Goal: Transaction & Acquisition: Purchase product/service

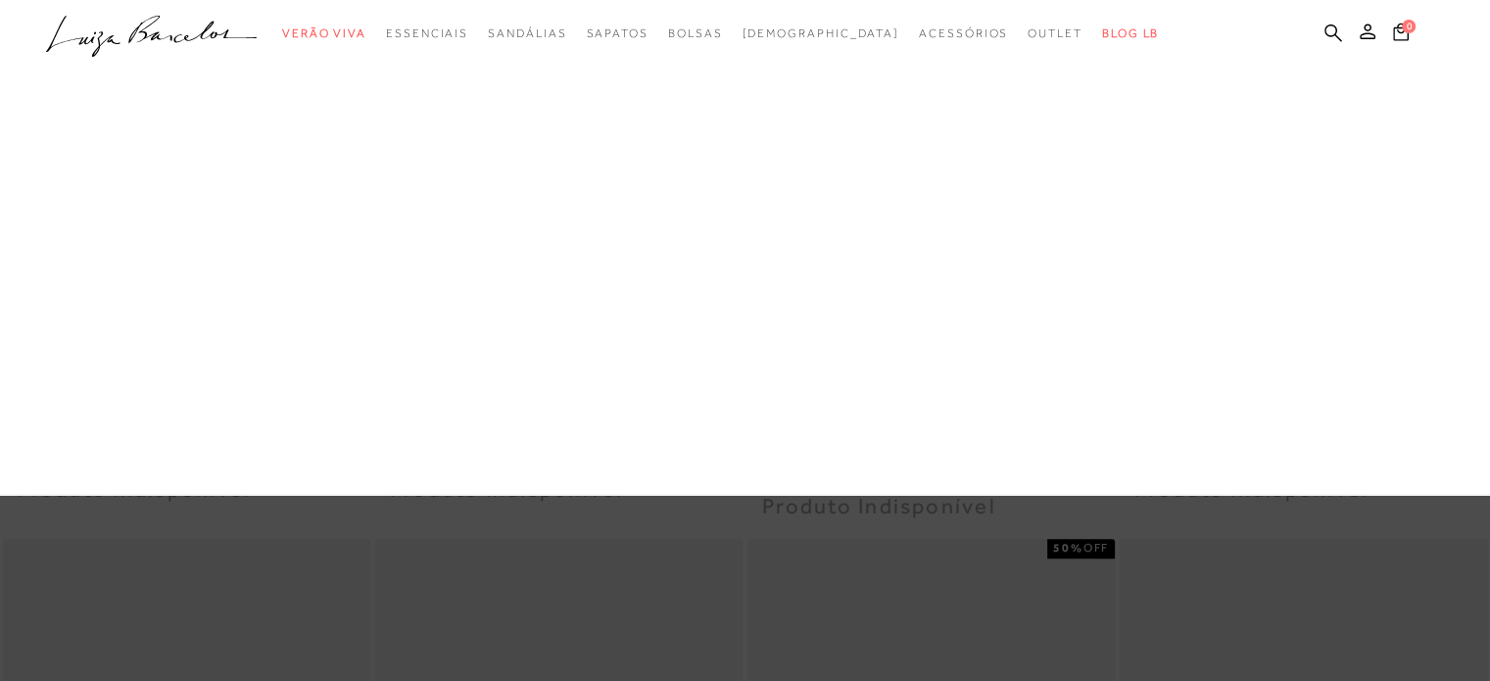
scroll to position [974, 0]
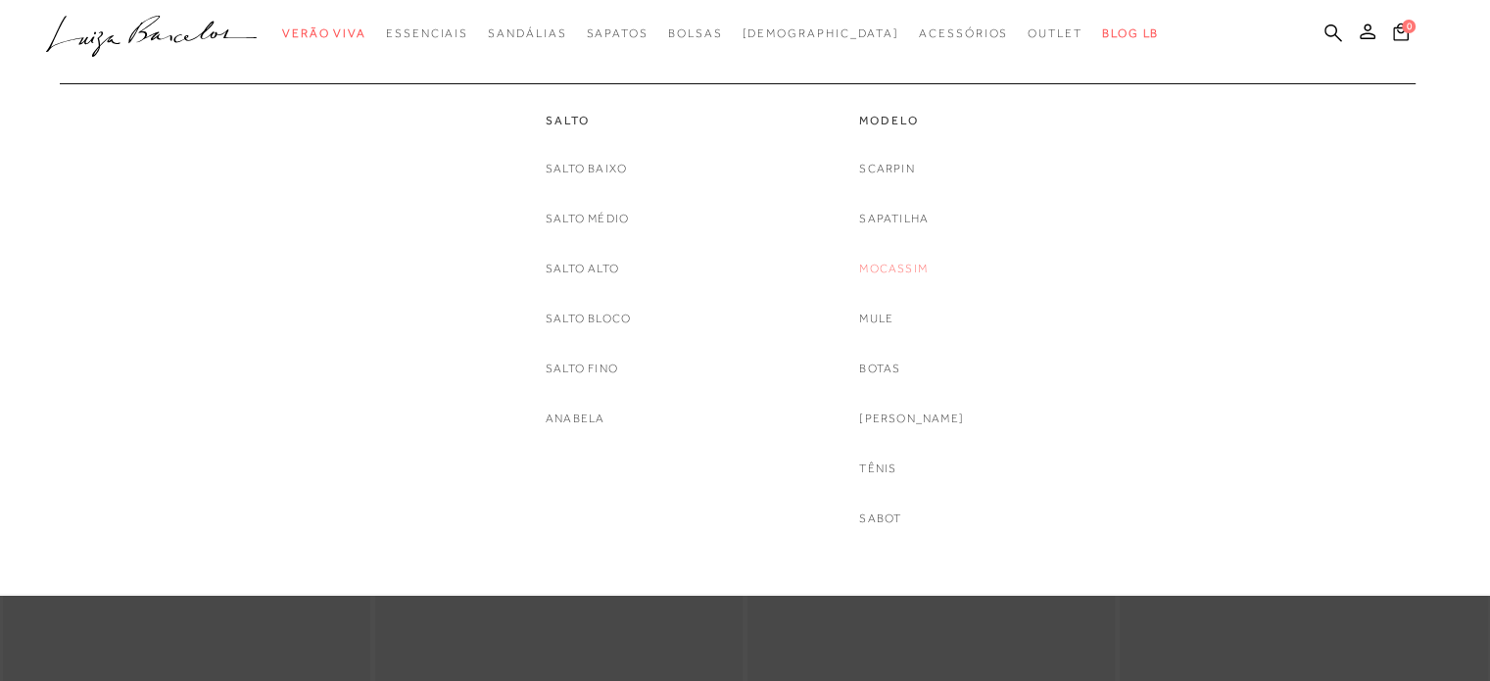
click at [904, 261] on link "Mocassim" at bounding box center [893, 269] width 69 height 21
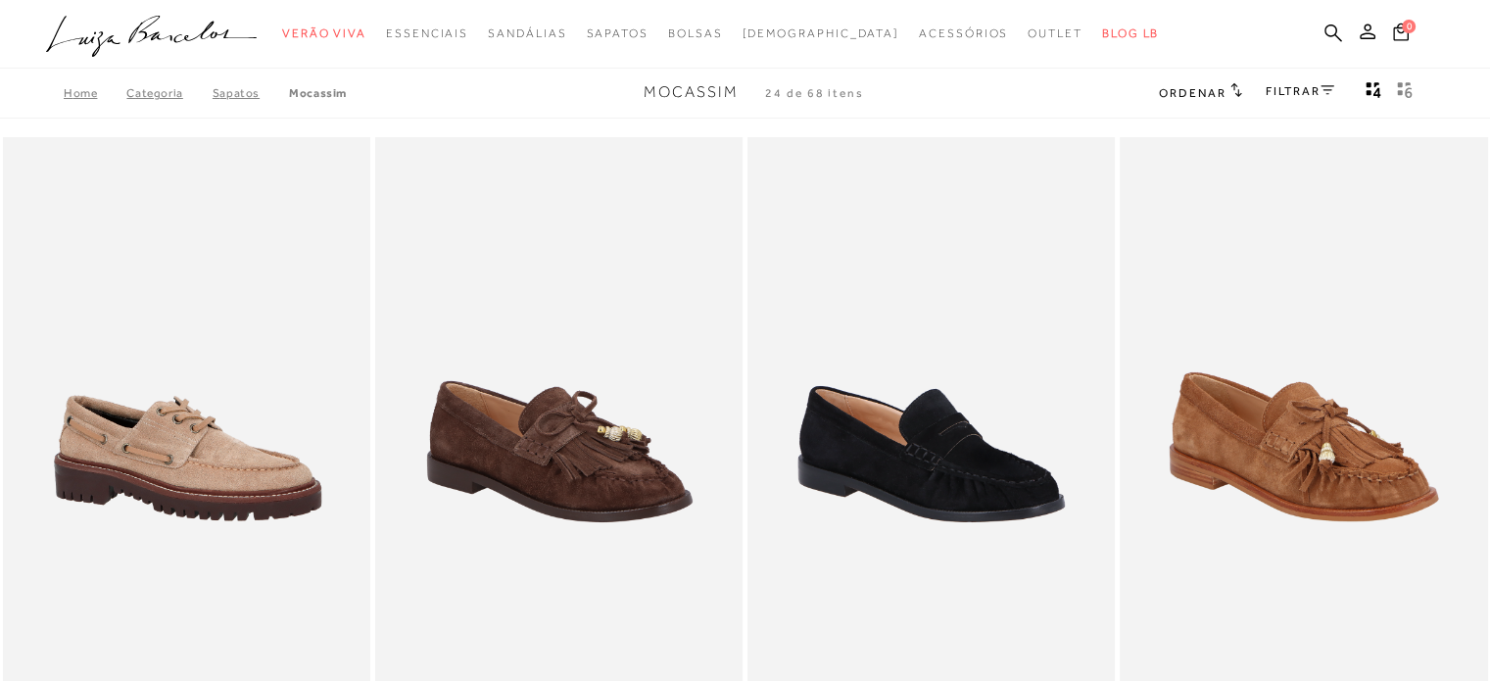
click at [1230, 87] on icon at bounding box center [1236, 89] width 12 height 15
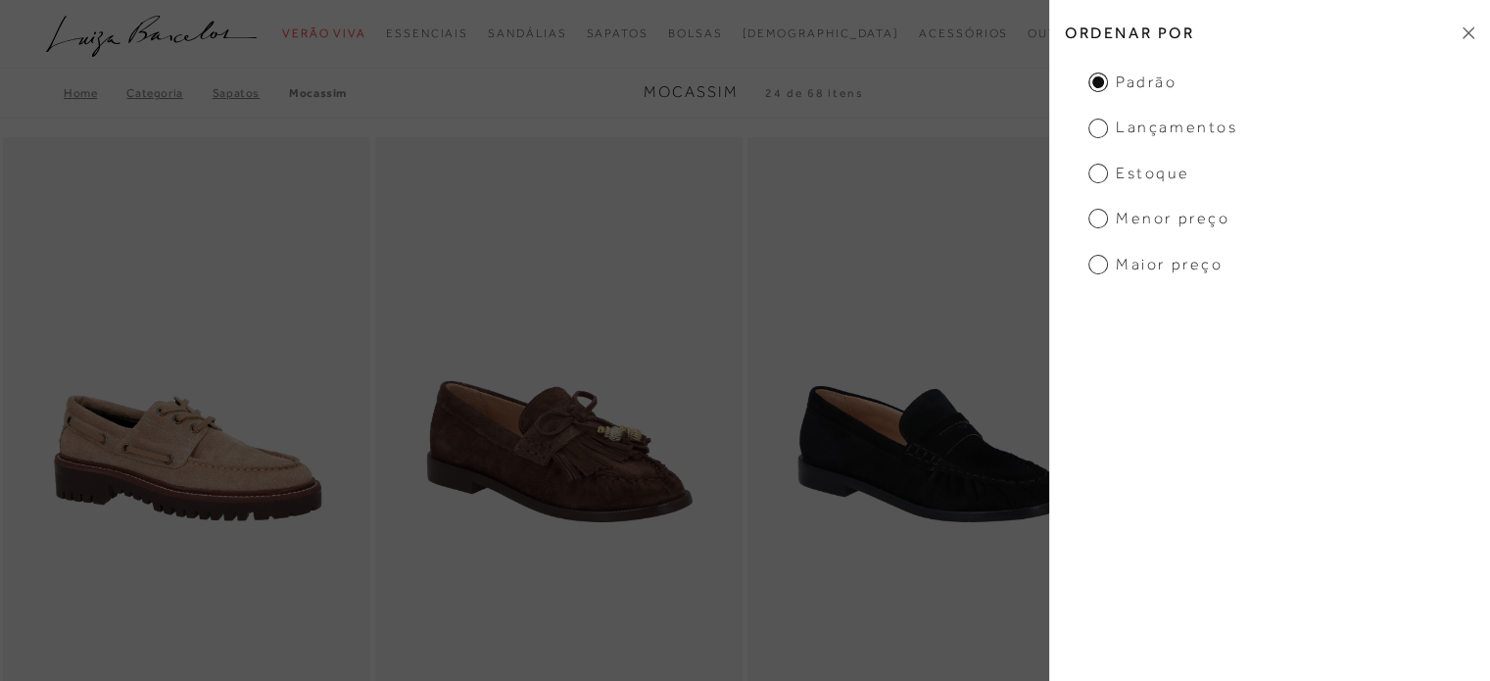
click at [1145, 213] on span "Menor preço" at bounding box center [1158, 219] width 141 height 22
